Goal: Find specific page/section: Find specific page/section

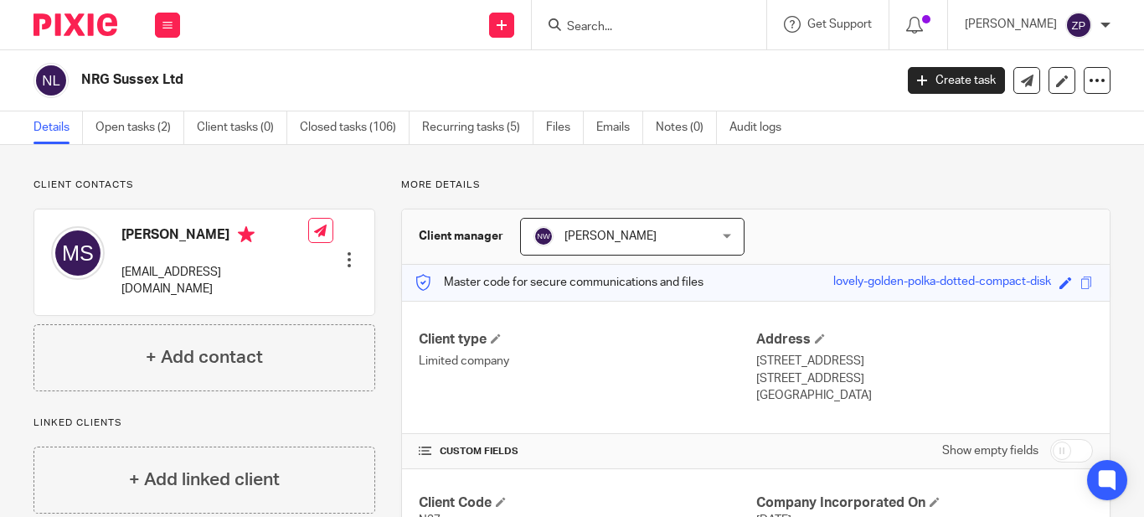
click at [670, 31] on input "Search" at bounding box center [640, 27] width 151 height 15
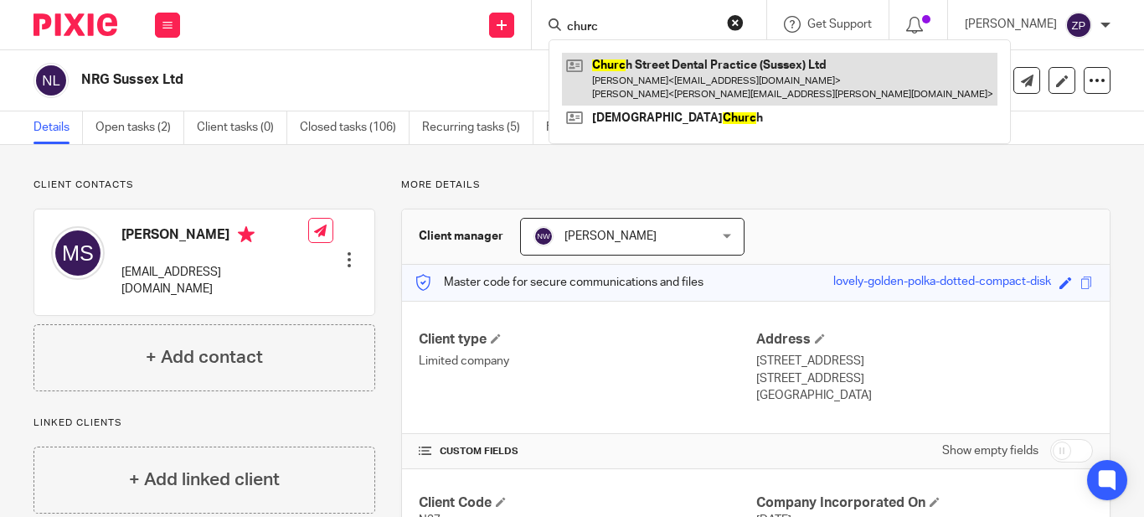
type input "churc"
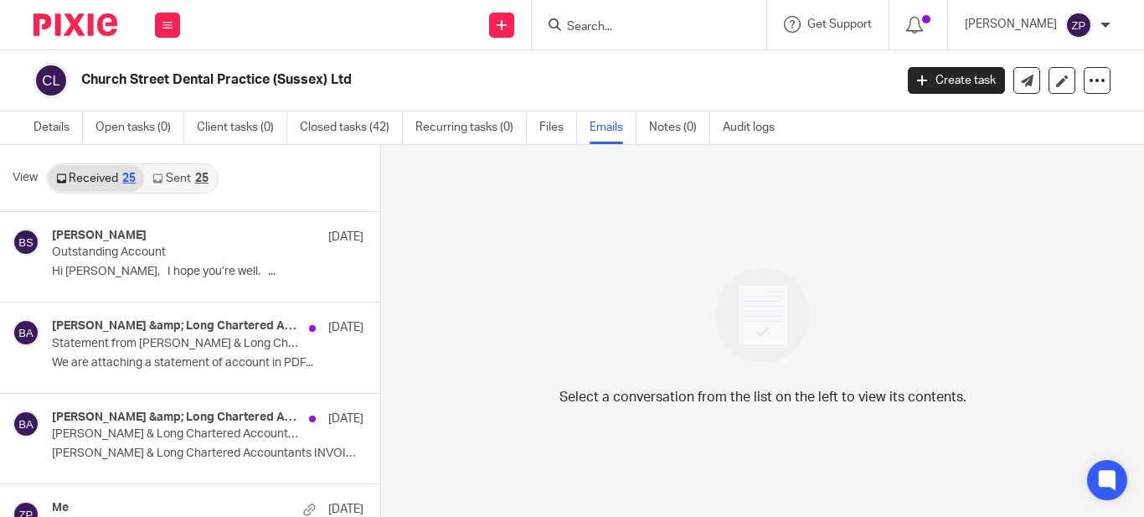
click at [193, 183] on link "Sent 25" at bounding box center [180, 178] width 72 height 27
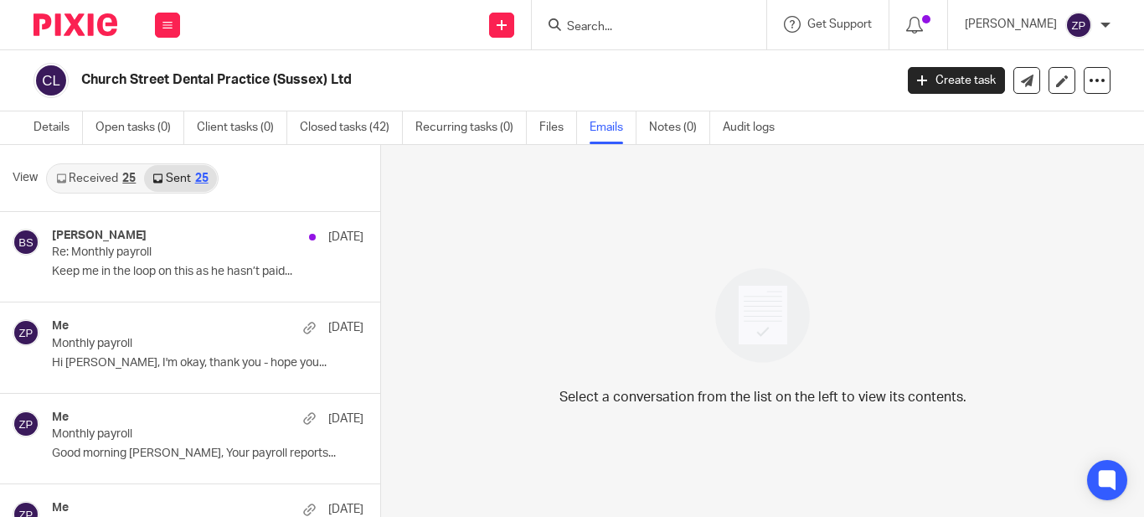
scroll to position [3, 0]
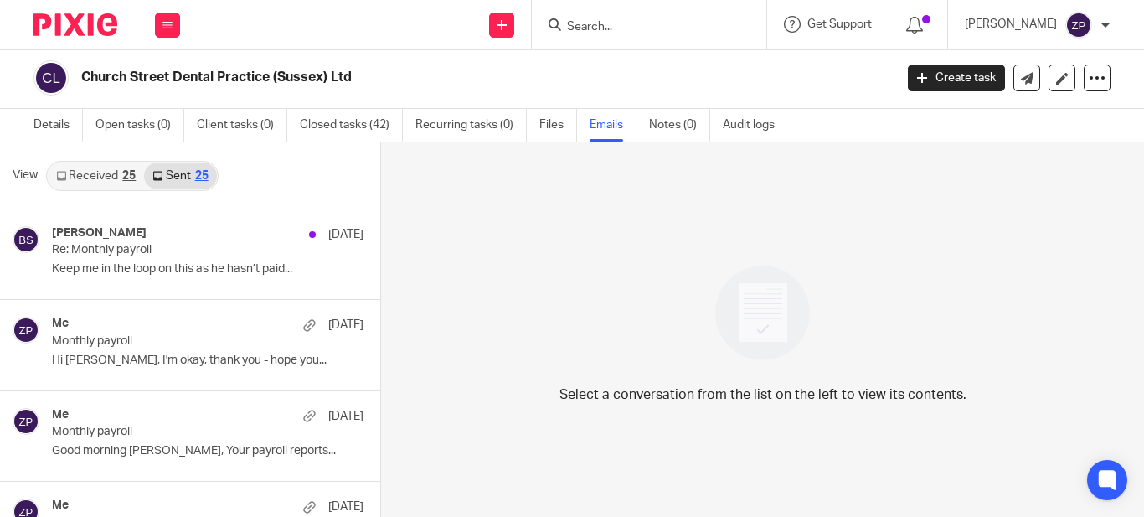
click at [116, 180] on link "Received 25" at bounding box center [96, 176] width 96 height 27
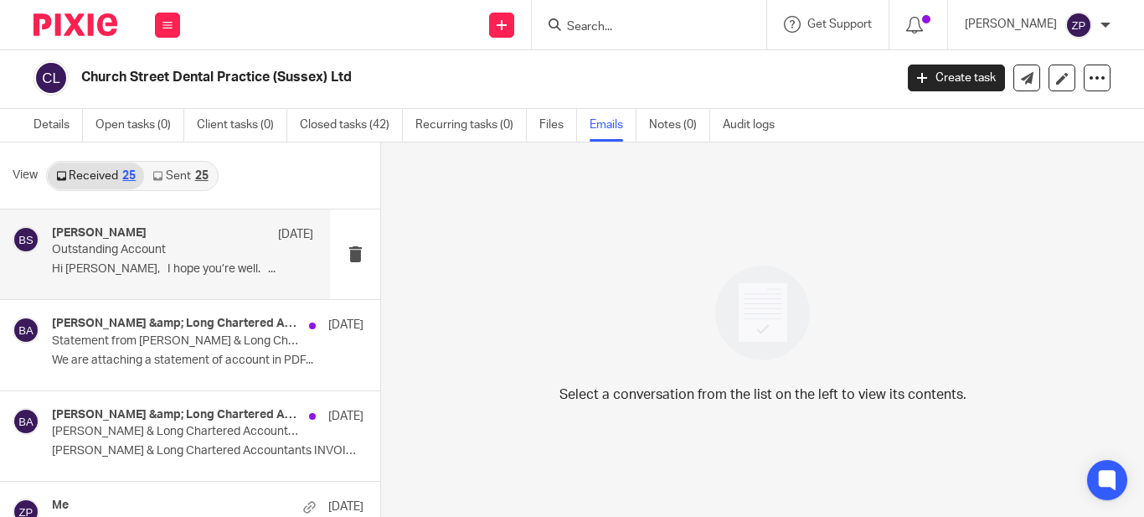
click at [229, 262] on p "Hi [PERSON_NAME], I hope you’re well. ..." at bounding box center [182, 269] width 261 height 14
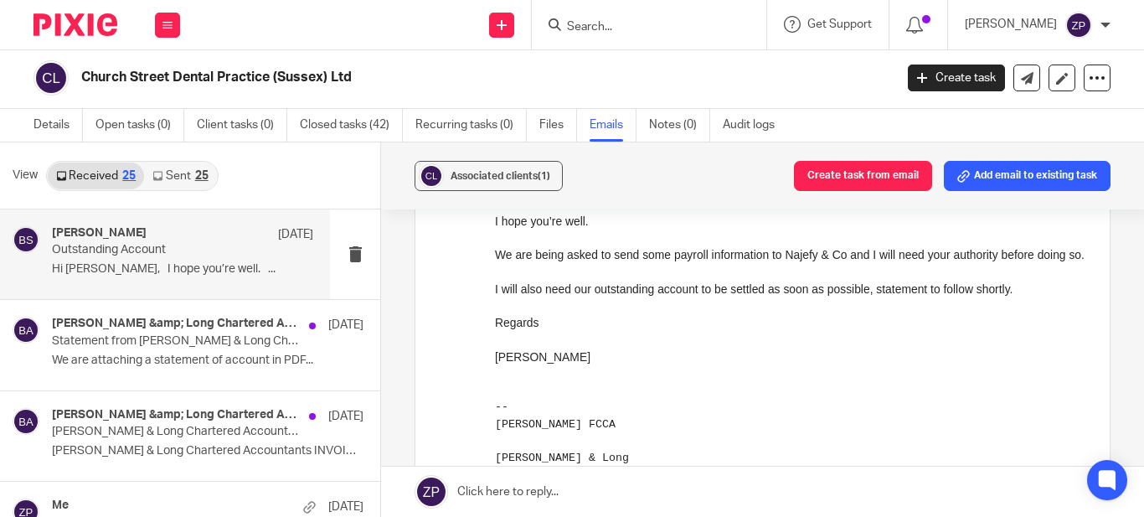
scroll to position [251, 0]
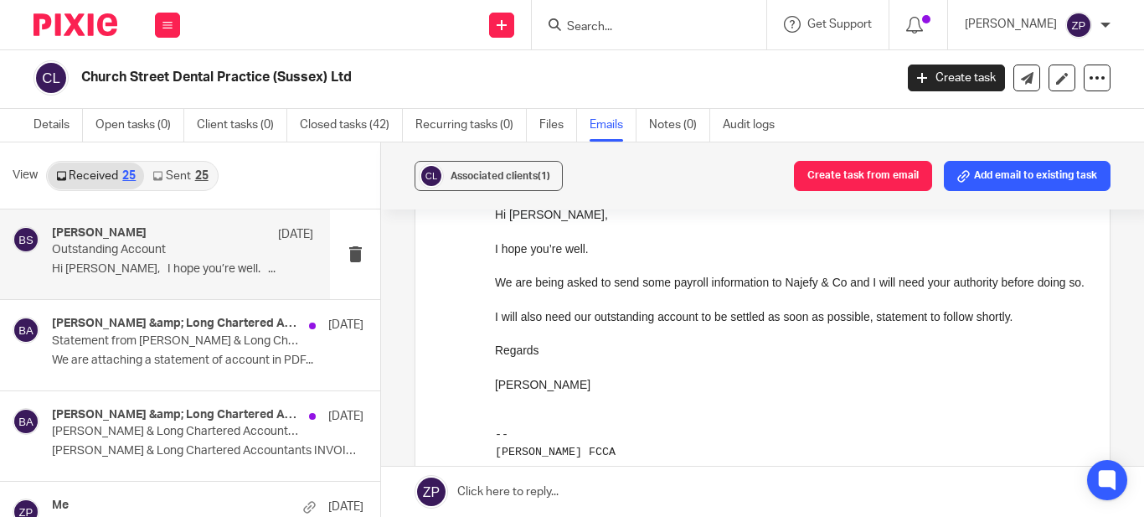
click at [78, 28] on img at bounding box center [76, 24] width 84 height 23
